Goal: Task Accomplishment & Management: Use online tool/utility

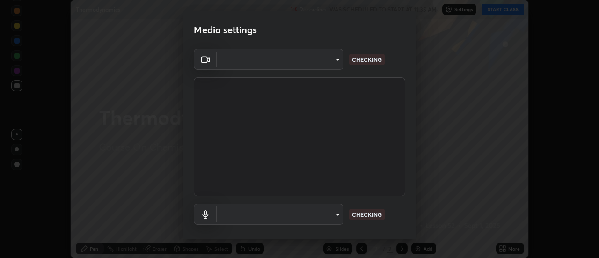
scroll to position [49, 0]
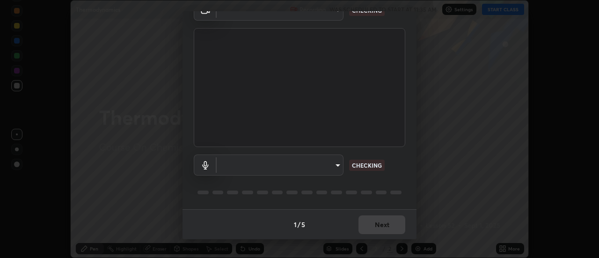
type input "488f195aeec122cb43e0740160e1882b082f3fdd4d4b6abd78f5297b28509510"
click at [337, 167] on body "Erase all Thermodynamics Recording WAS SCHEDULED TO START AT 11:35 AM Settings …" at bounding box center [299, 129] width 599 height 258
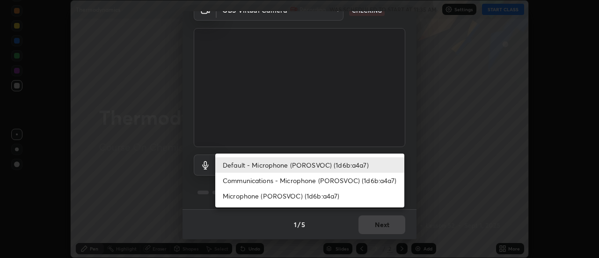
click at [308, 182] on li "Communications - Microphone (POROSVOC) (1d6b:a4a7)" at bounding box center [309, 180] width 189 height 15
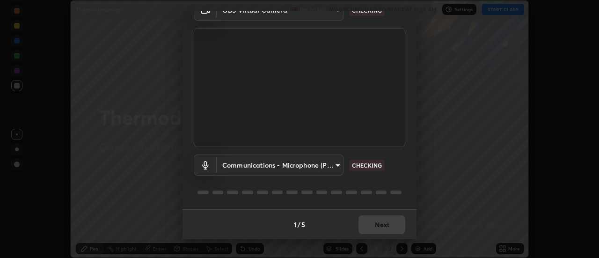
click at [306, 163] on body "Erase all Thermodynamics Recording WAS SCHEDULED TO START AT 11:35 AM Settings …" at bounding box center [299, 129] width 599 height 258
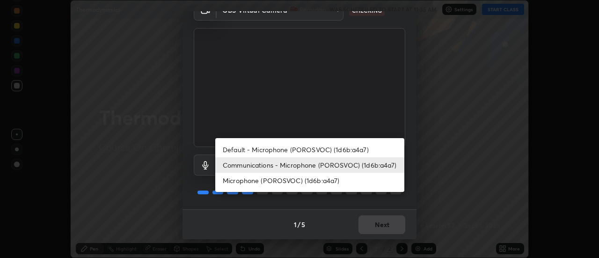
click at [303, 151] on li "Default - Microphone (POROSVOC) (1d6b:a4a7)" at bounding box center [309, 149] width 189 height 15
type input "default"
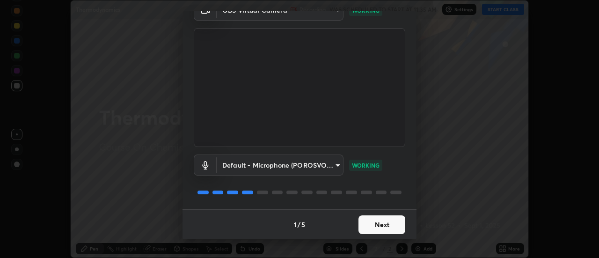
click at [378, 223] on button "Next" at bounding box center [382, 224] width 47 height 19
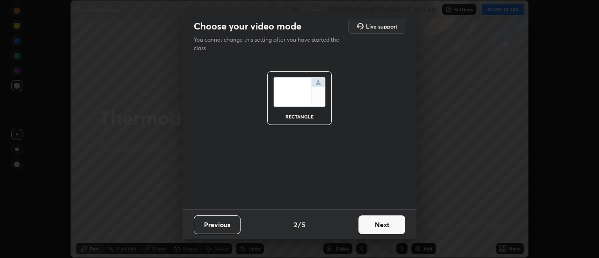
scroll to position [0, 0]
click at [383, 221] on button "Next" at bounding box center [382, 224] width 47 height 19
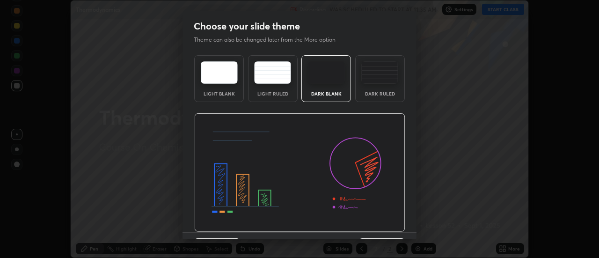
click at [393, 225] on img at bounding box center [299, 172] width 211 height 119
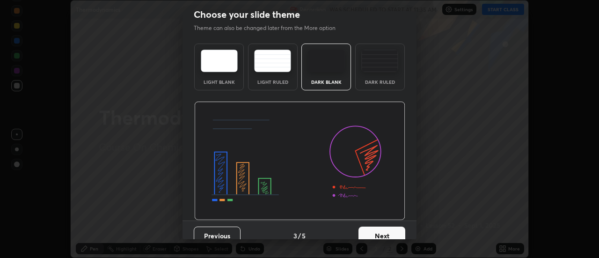
click at [391, 228] on button "Next" at bounding box center [382, 236] width 47 height 19
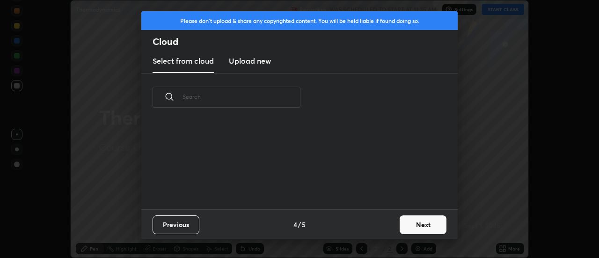
scroll to position [0, 0]
click at [421, 220] on button "Next" at bounding box center [423, 224] width 47 height 19
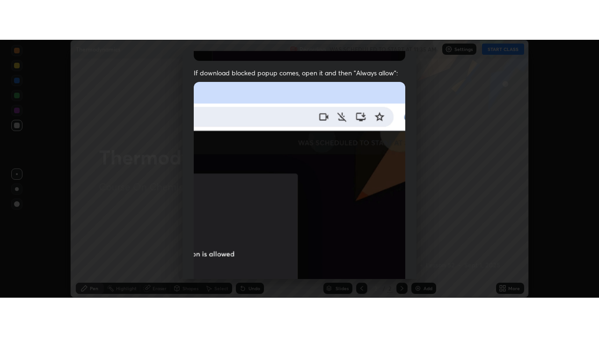
scroll to position [240, 0]
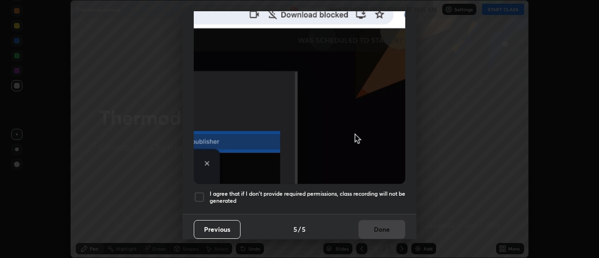
click at [199, 192] on div at bounding box center [199, 197] width 11 height 11
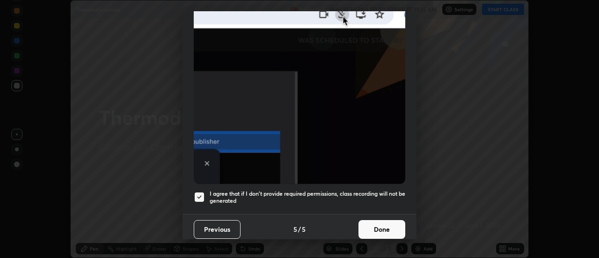
click at [381, 221] on button "Done" at bounding box center [382, 229] width 47 height 19
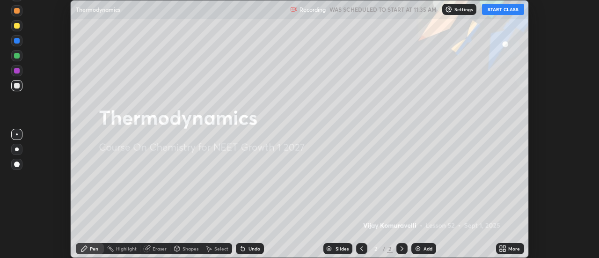
click at [502, 8] on button "START CLASS" at bounding box center [503, 9] width 42 height 11
click at [509, 252] on div "More" at bounding box center [510, 248] width 28 height 11
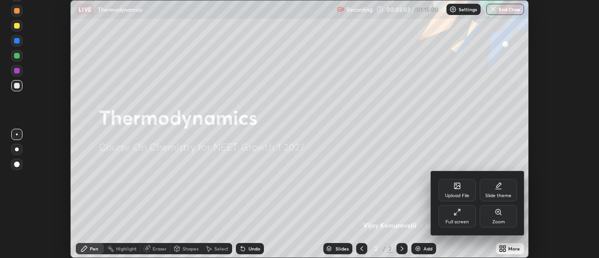
click at [467, 214] on div "Full screen" at bounding box center [457, 216] width 37 height 22
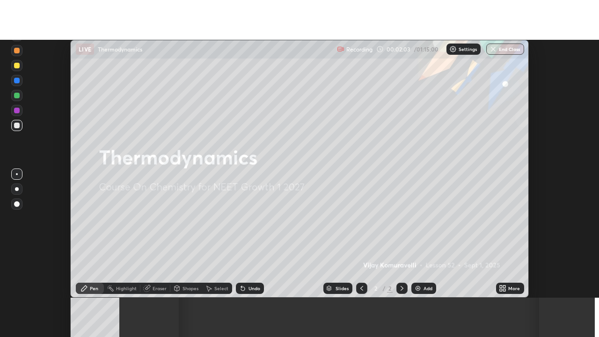
scroll to position [337, 599]
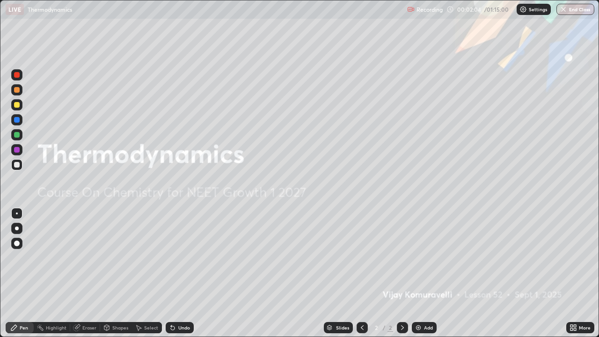
click at [424, 258] on div "Add" at bounding box center [428, 327] width 9 height 5
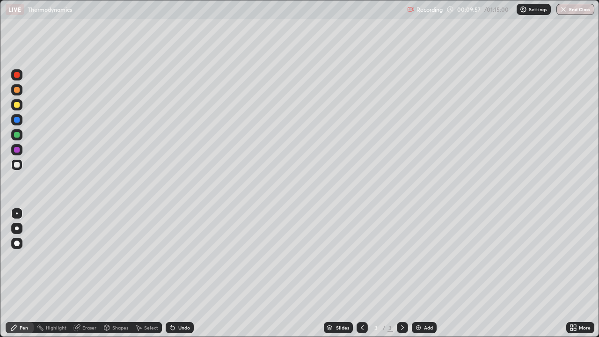
click at [419, 258] on img at bounding box center [418, 327] width 7 height 7
click at [16, 108] on div at bounding box center [16, 104] width 11 height 11
click at [19, 163] on div at bounding box center [17, 165] width 6 height 6
click at [16, 107] on div at bounding box center [17, 105] width 6 height 6
click at [420, 258] on img at bounding box center [418, 327] width 7 height 7
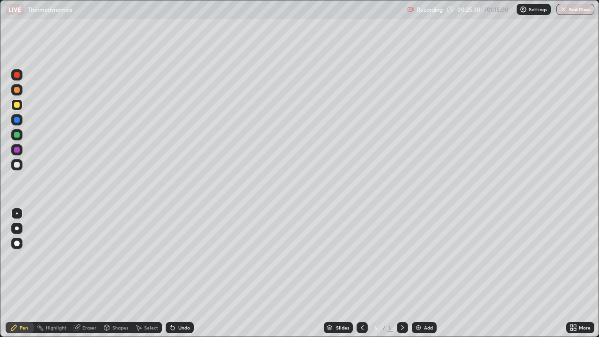
click at [17, 162] on div at bounding box center [16, 164] width 11 height 11
click at [87, 258] on div "Eraser" at bounding box center [89, 327] width 14 height 5
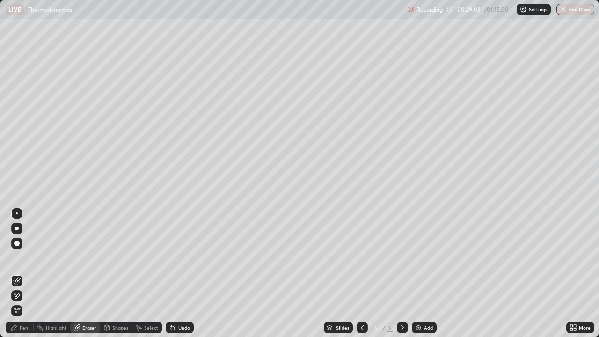
click at [22, 258] on div "Pen" at bounding box center [24, 327] width 8 height 5
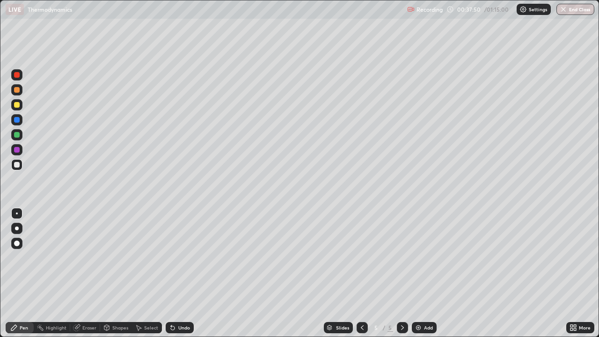
click at [421, 258] on img at bounding box center [418, 327] width 7 height 7
click at [17, 106] on div at bounding box center [17, 105] width 6 height 6
click at [16, 168] on div at bounding box center [16, 164] width 11 height 11
click at [18, 107] on div at bounding box center [17, 105] width 6 height 6
click at [178, 258] on div "Undo" at bounding box center [184, 327] width 12 height 5
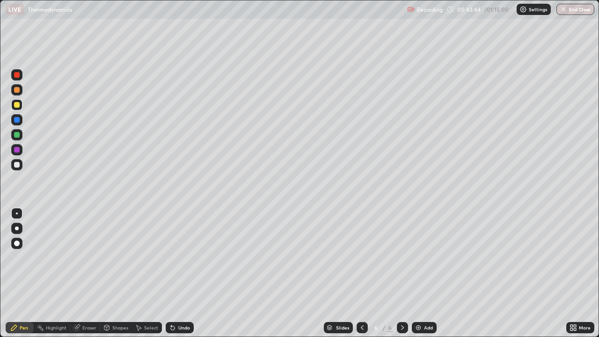
click at [179, 258] on div "Undo" at bounding box center [184, 327] width 12 height 5
click at [419, 258] on img at bounding box center [418, 327] width 7 height 7
click at [17, 168] on div at bounding box center [16, 164] width 11 height 11
click at [188, 258] on div "Undo" at bounding box center [184, 327] width 12 height 5
click at [19, 104] on div at bounding box center [17, 105] width 6 height 6
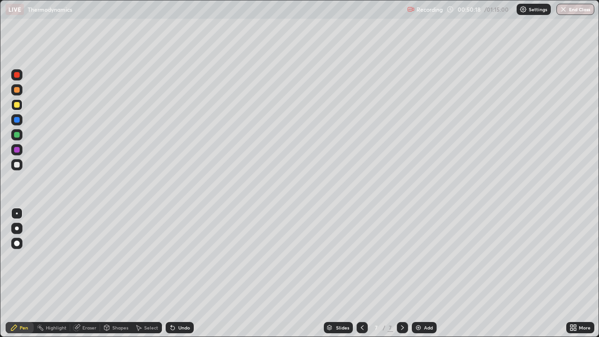
click at [171, 258] on icon at bounding box center [171, 325] width 1 height 1
click at [177, 258] on div "Undo" at bounding box center [180, 327] width 28 height 11
click at [19, 165] on div at bounding box center [17, 165] width 6 height 6
click at [17, 105] on div at bounding box center [17, 105] width 6 height 6
click at [182, 258] on div "Undo" at bounding box center [184, 327] width 12 height 5
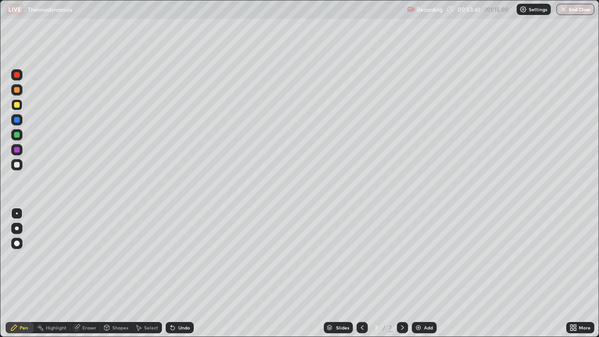
click at [90, 258] on div "Eraser" at bounding box center [89, 327] width 14 height 5
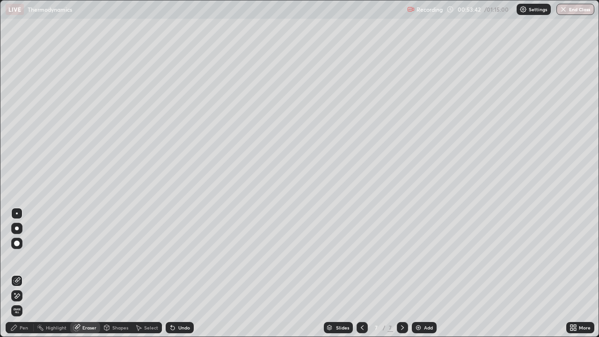
click at [18, 258] on span "Erase all" at bounding box center [17, 311] width 10 height 6
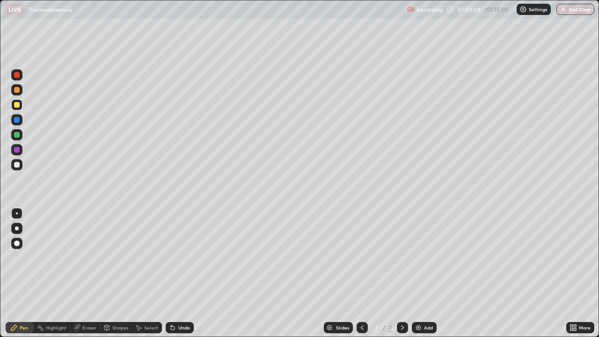
click at [89, 258] on div "Eraser" at bounding box center [89, 327] width 14 height 5
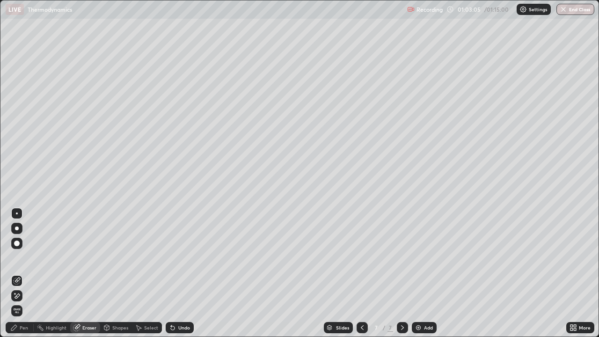
click at [87, 258] on div "Eraser" at bounding box center [89, 327] width 14 height 5
click at [16, 258] on span "Erase all" at bounding box center [17, 311] width 10 height 6
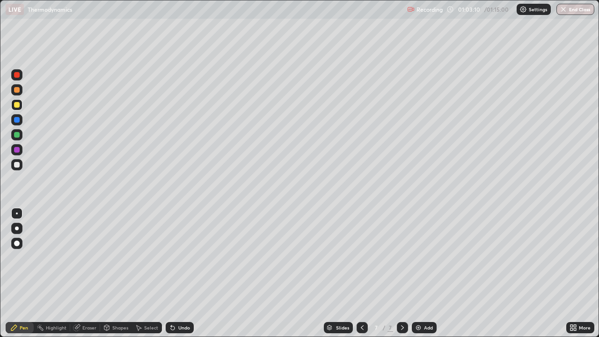
click at [21, 163] on div at bounding box center [16, 164] width 11 height 11
click at [19, 104] on div at bounding box center [17, 105] width 6 height 6
click at [110, 258] on div "Shapes" at bounding box center [116, 327] width 32 height 11
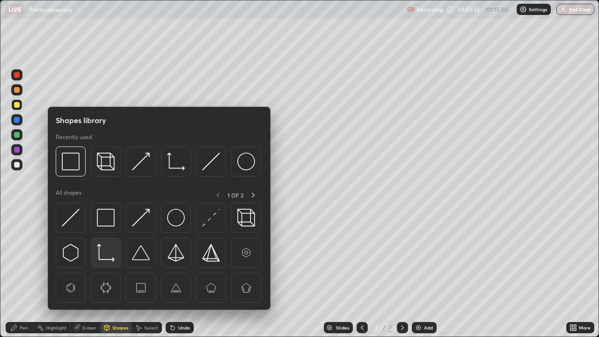
click at [106, 252] on img at bounding box center [106, 253] width 18 height 18
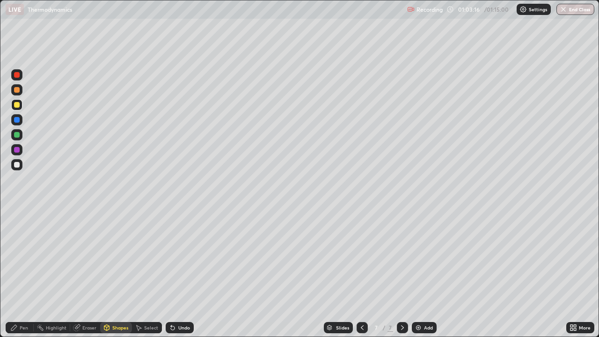
click at [18, 167] on div at bounding box center [17, 165] width 6 height 6
click at [180, 258] on div "Undo" at bounding box center [184, 327] width 12 height 5
click at [181, 258] on div "Undo" at bounding box center [184, 327] width 12 height 5
click at [21, 258] on div "Pen" at bounding box center [24, 327] width 8 height 5
click at [17, 105] on div at bounding box center [17, 105] width 6 height 6
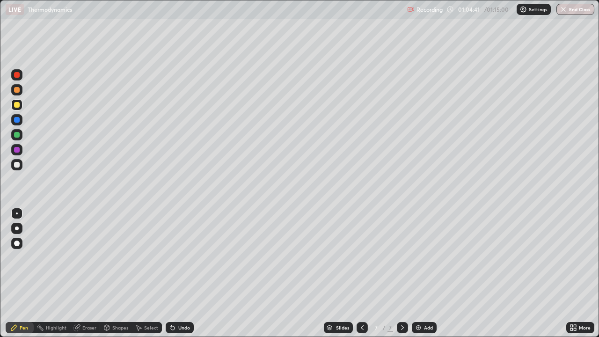
click at [118, 258] on div "Shapes" at bounding box center [120, 327] width 16 height 5
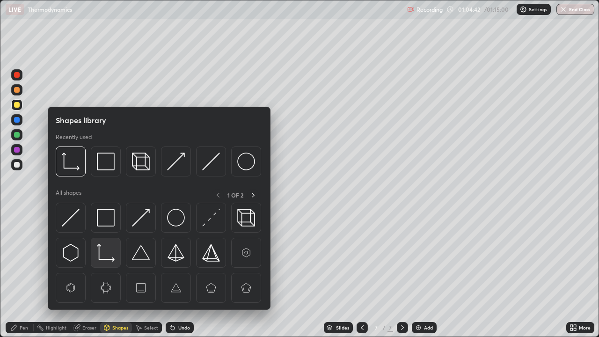
click at [109, 250] on img at bounding box center [106, 253] width 18 height 18
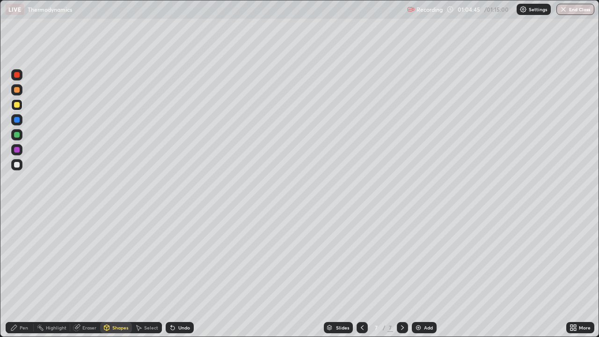
click at [21, 258] on div "Pen" at bounding box center [24, 327] width 8 height 5
click at [17, 165] on div at bounding box center [17, 165] width 6 height 6
click at [18, 109] on div at bounding box center [16, 104] width 11 height 11
click at [18, 167] on div at bounding box center [17, 165] width 6 height 6
click at [18, 107] on div at bounding box center [17, 105] width 6 height 6
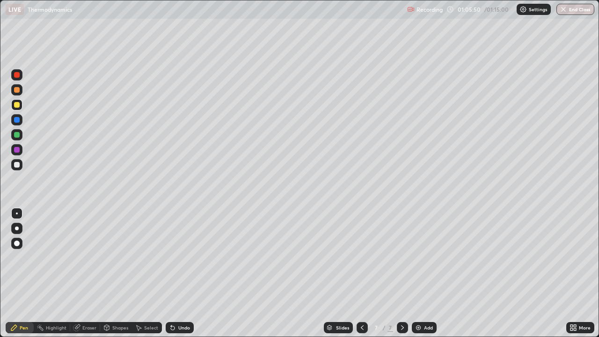
click at [18, 165] on div at bounding box center [17, 165] width 6 height 6
click at [90, 258] on div "Eraser" at bounding box center [89, 327] width 14 height 5
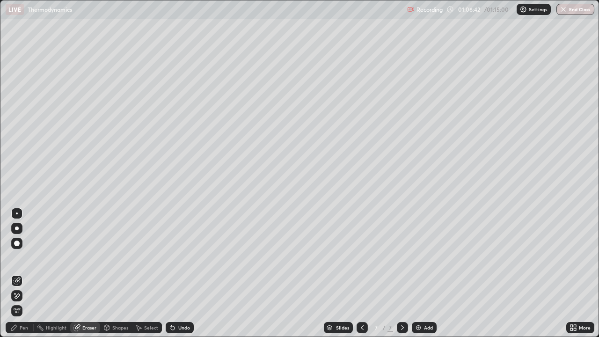
click at [20, 243] on div at bounding box center [16, 243] width 11 height 11
click at [17, 258] on icon at bounding box center [13, 327] width 7 height 7
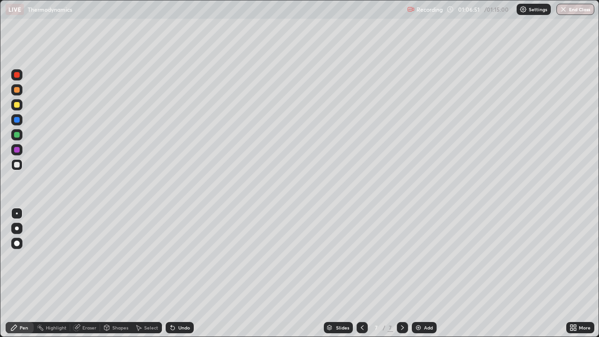
click at [20, 108] on div at bounding box center [16, 104] width 11 height 11
click at [118, 258] on div "Shapes" at bounding box center [120, 327] width 16 height 5
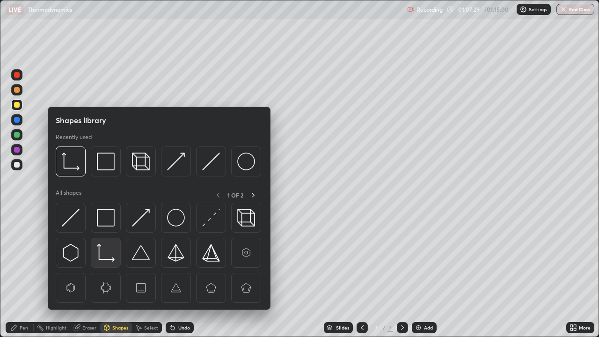
click at [111, 252] on img at bounding box center [106, 253] width 18 height 18
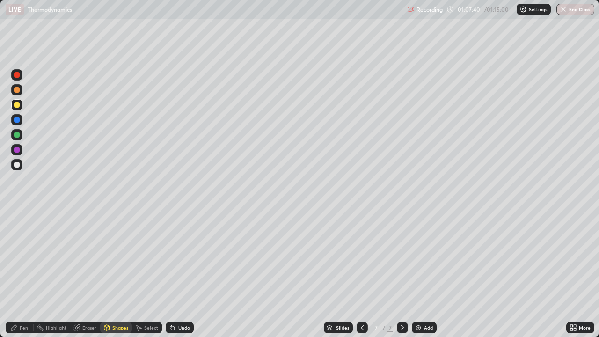
click at [22, 258] on div "Pen" at bounding box center [24, 327] width 8 height 5
click at [15, 165] on div at bounding box center [17, 165] width 6 height 6
click at [118, 258] on div "Shapes" at bounding box center [120, 327] width 16 height 5
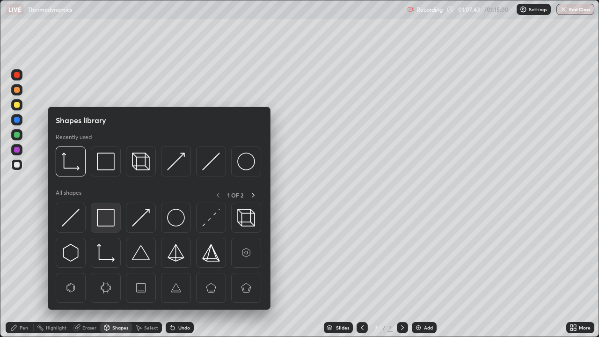
click at [108, 217] on img at bounding box center [106, 218] width 18 height 18
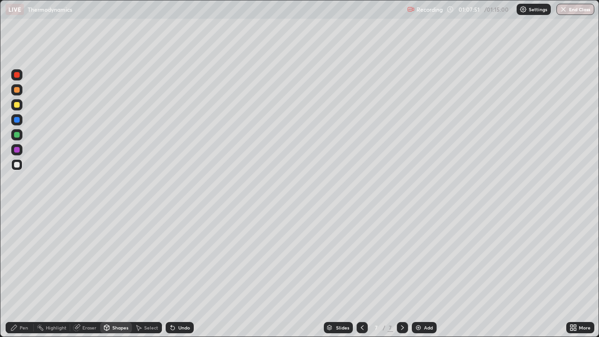
click at [22, 258] on div "Pen" at bounding box center [24, 327] width 8 height 5
click at [22, 107] on div at bounding box center [16, 104] width 11 height 11
click at [19, 166] on div at bounding box center [17, 165] width 6 height 6
click at [16, 105] on div at bounding box center [17, 105] width 6 height 6
click at [182, 258] on div "Undo" at bounding box center [184, 327] width 12 height 5
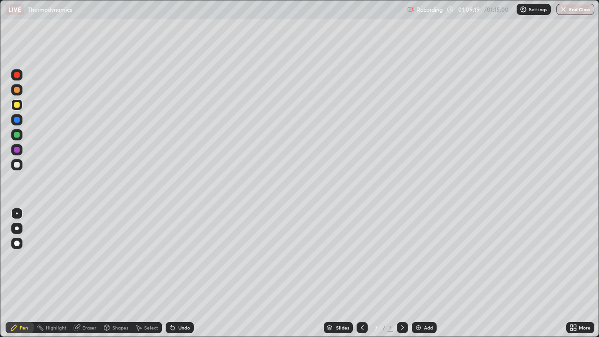
click at [17, 165] on div at bounding box center [17, 165] width 6 height 6
click at [16, 108] on div at bounding box center [16, 104] width 11 height 11
click at [17, 242] on div at bounding box center [17, 244] width 6 height 6
click at [18, 166] on div at bounding box center [17, 165] width 6 height 6
click at [17, 214] on div at bounding box center [17, 214] width 2 height 2
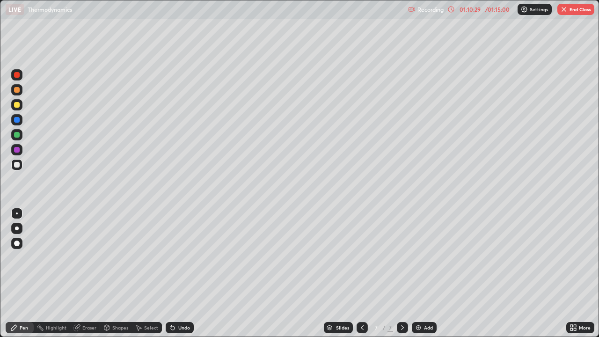
click at [188, 258] on div "Undo" at bounding box center [184, 327] width 12 height 5
click at [182, 258] on div "Undo" at bounding box center [184, 327] width 12 height 5
click at [18, 104] on div at bounding box center [17, 105] width 6 height 6
click at [20, 166] on div at bounding box center [16, 164] width 11 height 11
click at [21, 107] on div at bounding box center [16, 104] width 11 height 11
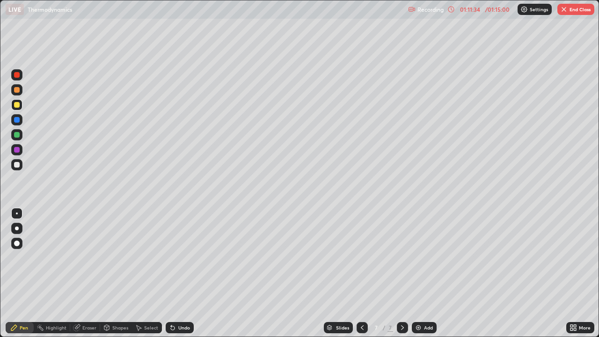
click at [21, 167] on div at bounding box center [16, 164] width 11 height 11
click at [17, 105] on div at bounding box center [17, 105] width 6 height 6
click at [24, 167] on div at bounding box center [16, 164] width 15 height 15
click at [21, 169] on div at bounding box center [16, 164] width 11 height 11
click at [21, 105] on div at bounding box center [16, 104] width 11 height 11
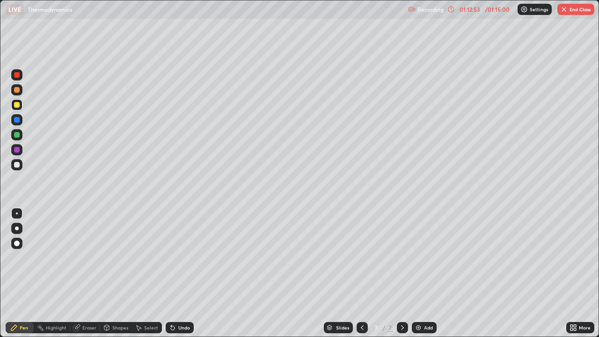
click at [22, 163] on div at bounding box center [16, 164] width 11 height 11
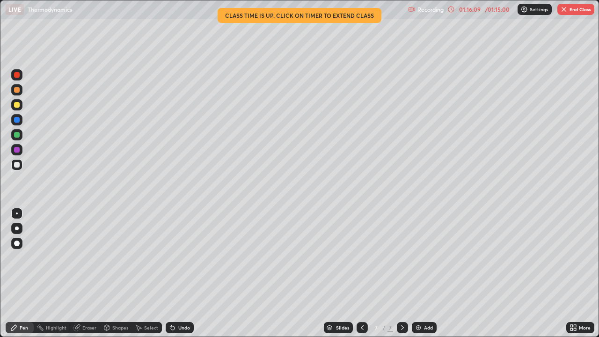
click at [572, 11] on button "End Class" at bounding box center [576, 9] width 37 height 11
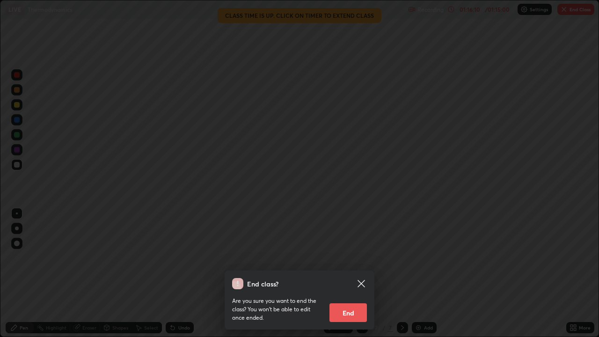
click at [349, 258] on button "End" at bounding box center [348, 312] width 37 height 19
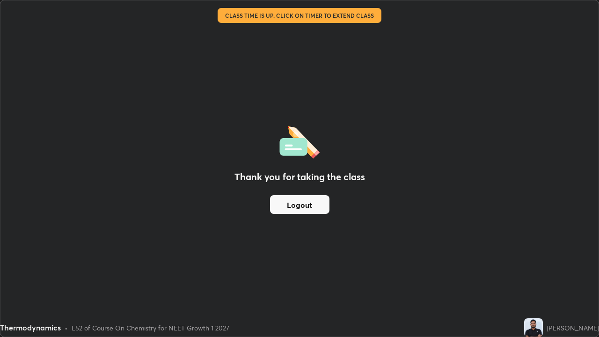
click at [314, 208] on button "Logout" at bounding box center [299, 204] width 59 height 19
